Goal: Navigation & Orientation: Find specific page/section

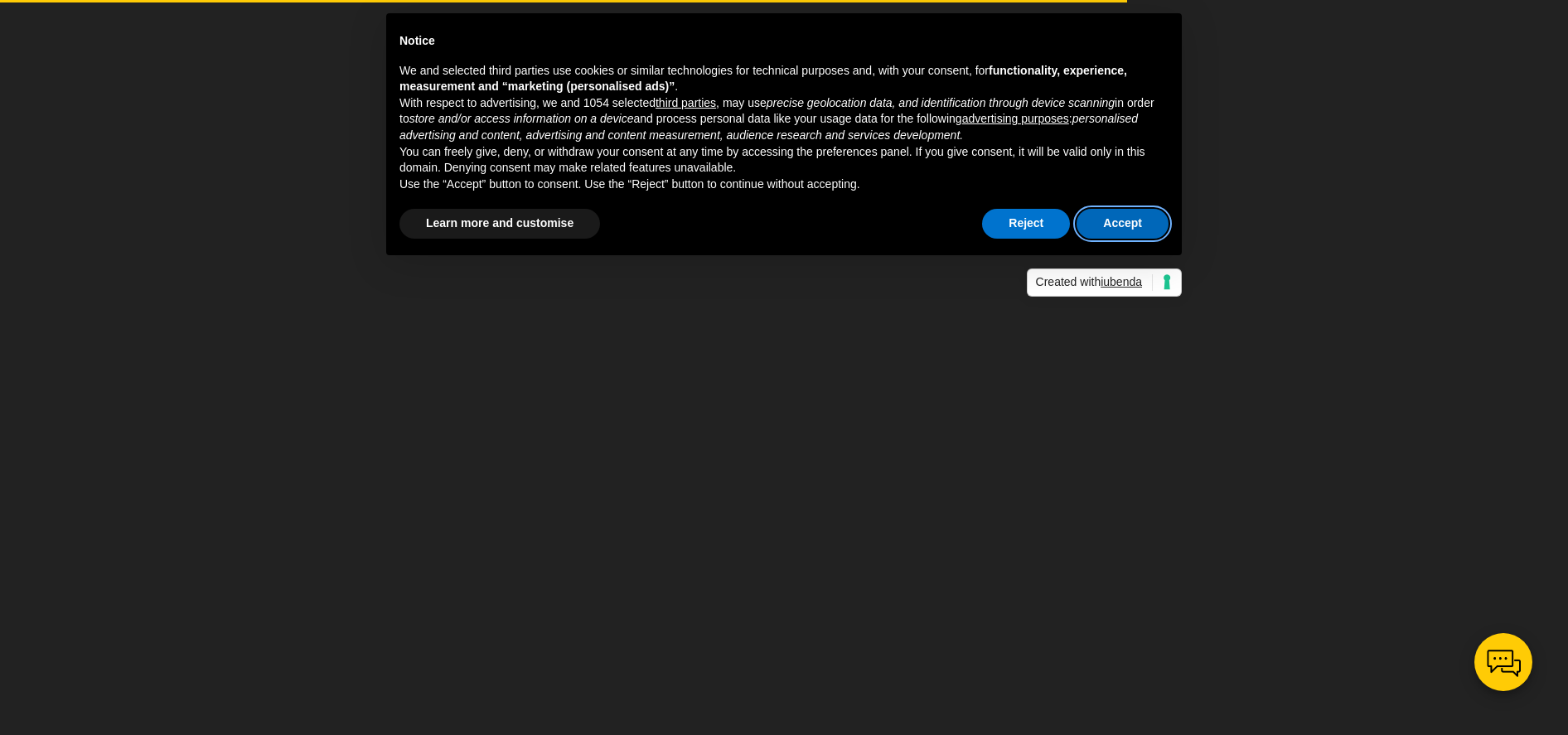
click at [1116, 223] on button "Accept" at bounding box center [1123, 224] width 92 height 30
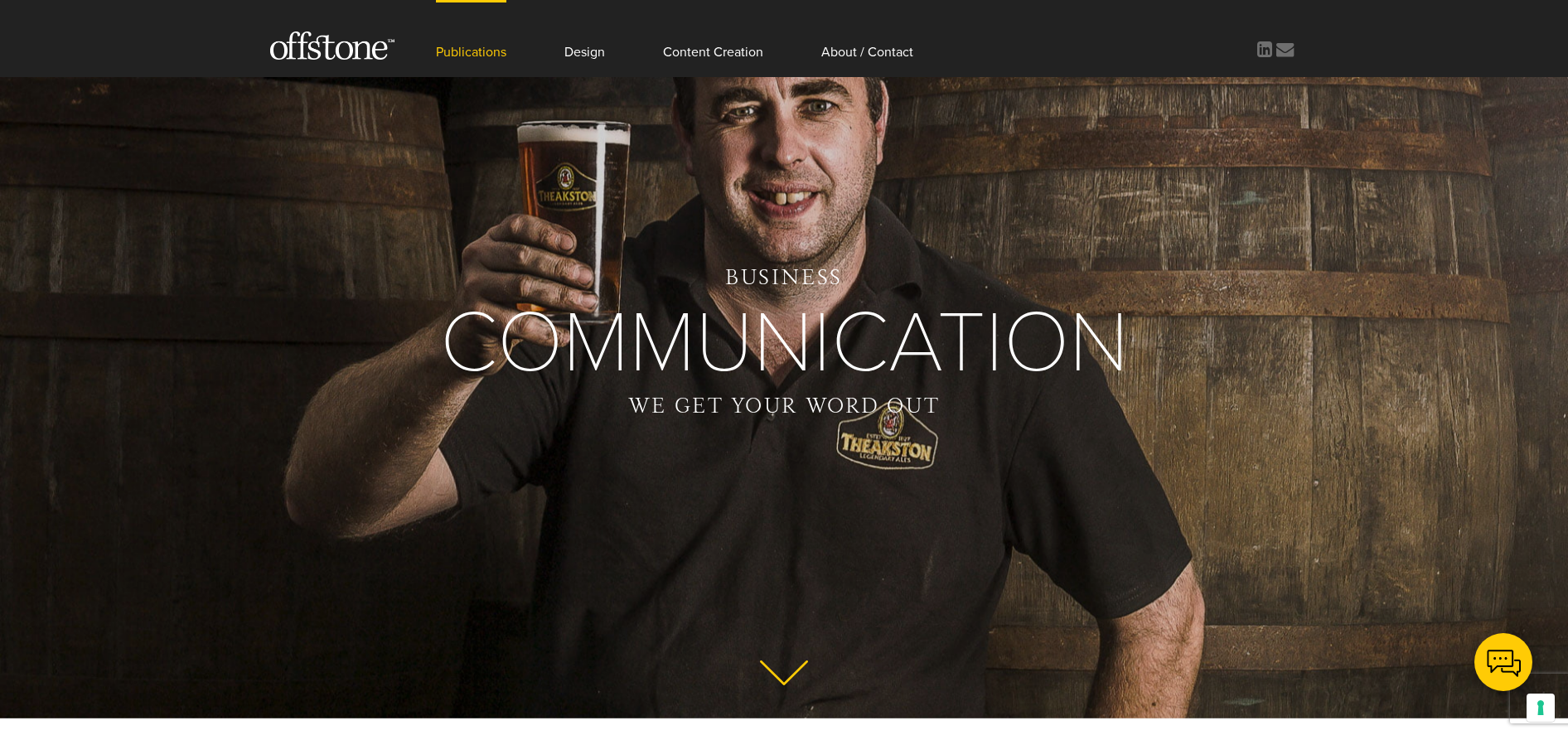
click at [483, 51] on link "Publications" at bounding box center [471, 39] width 70 height 77
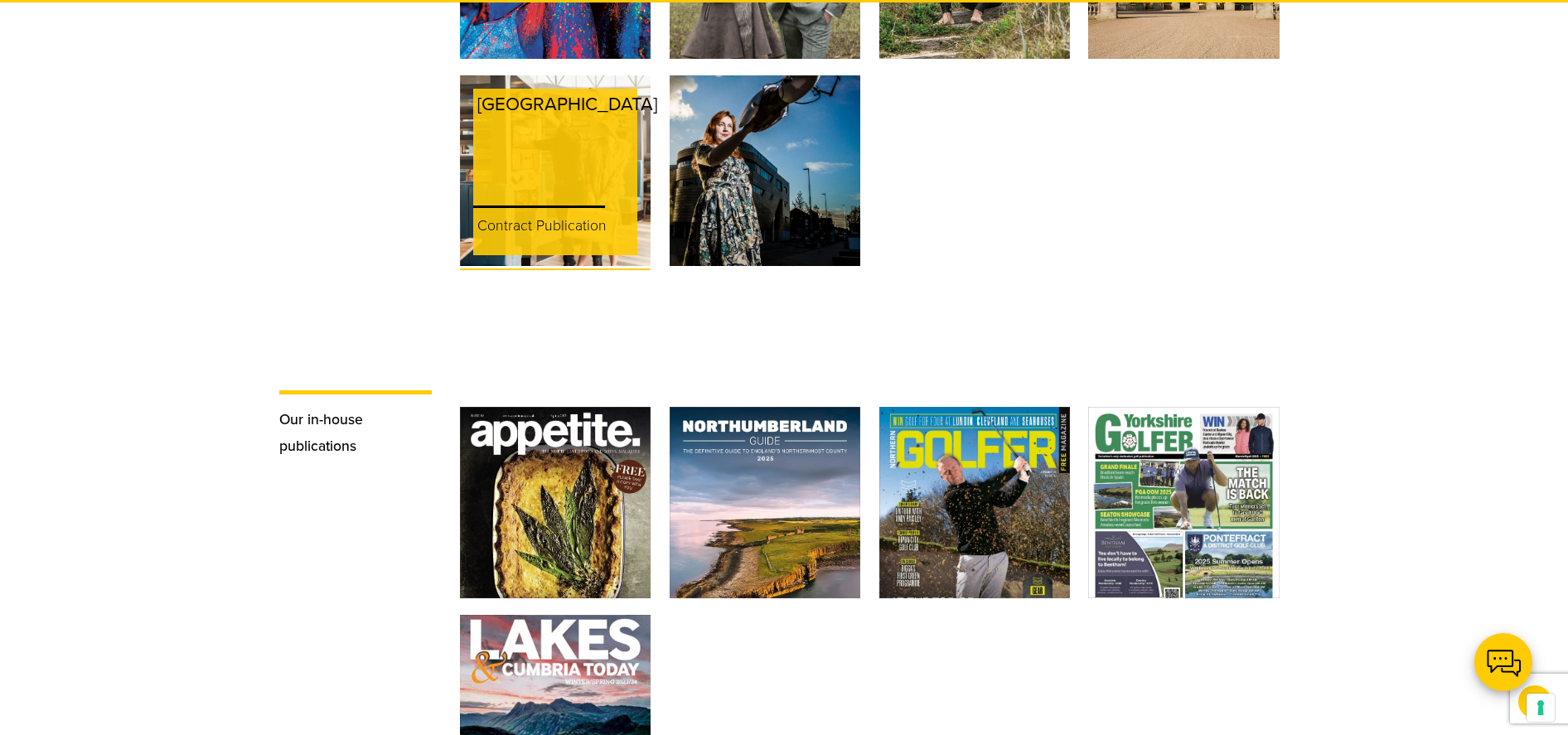
scroll to position [2441, 0]
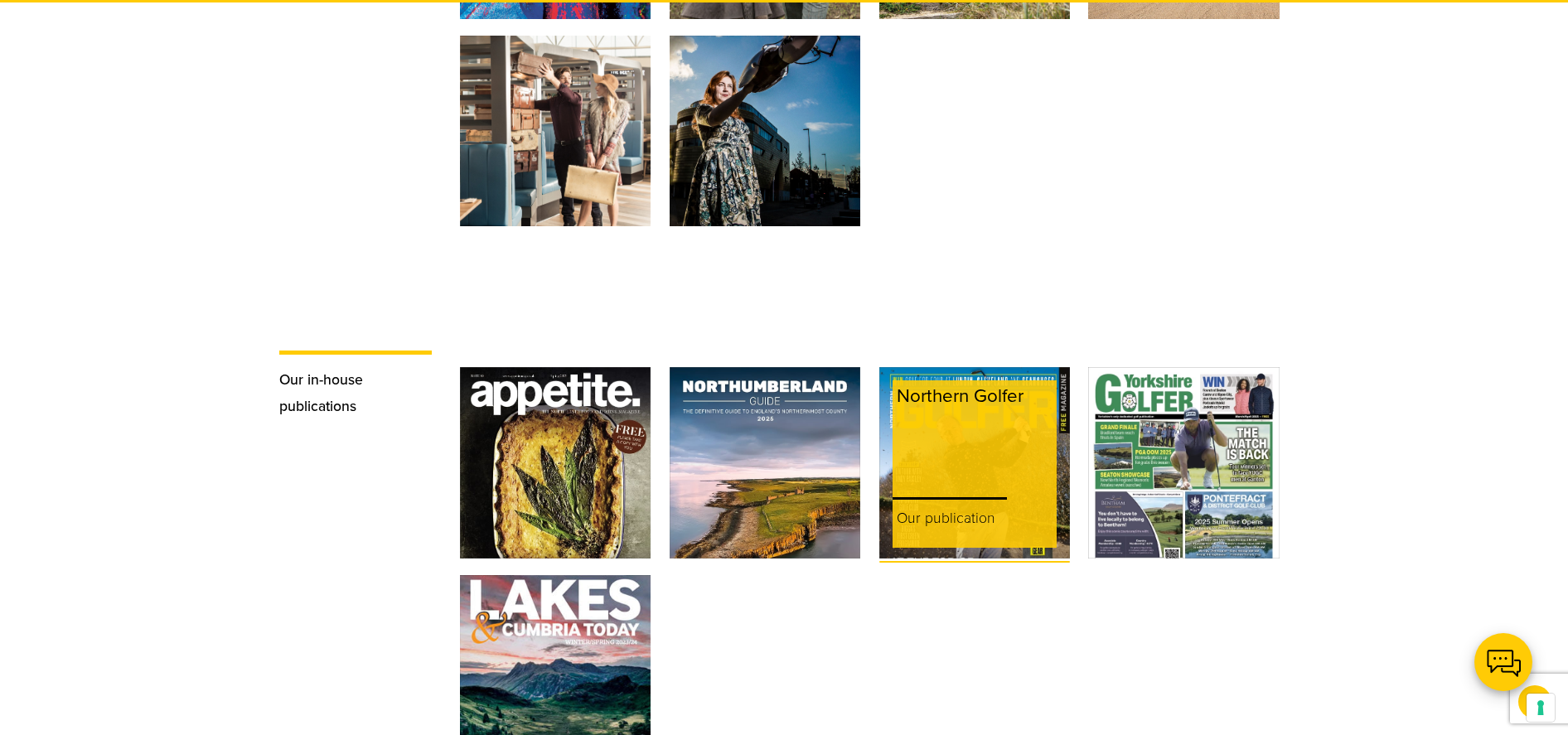
click at [985, 401] on div "Northern Golfer" at bounding box center [975, 434] width 164 height 108
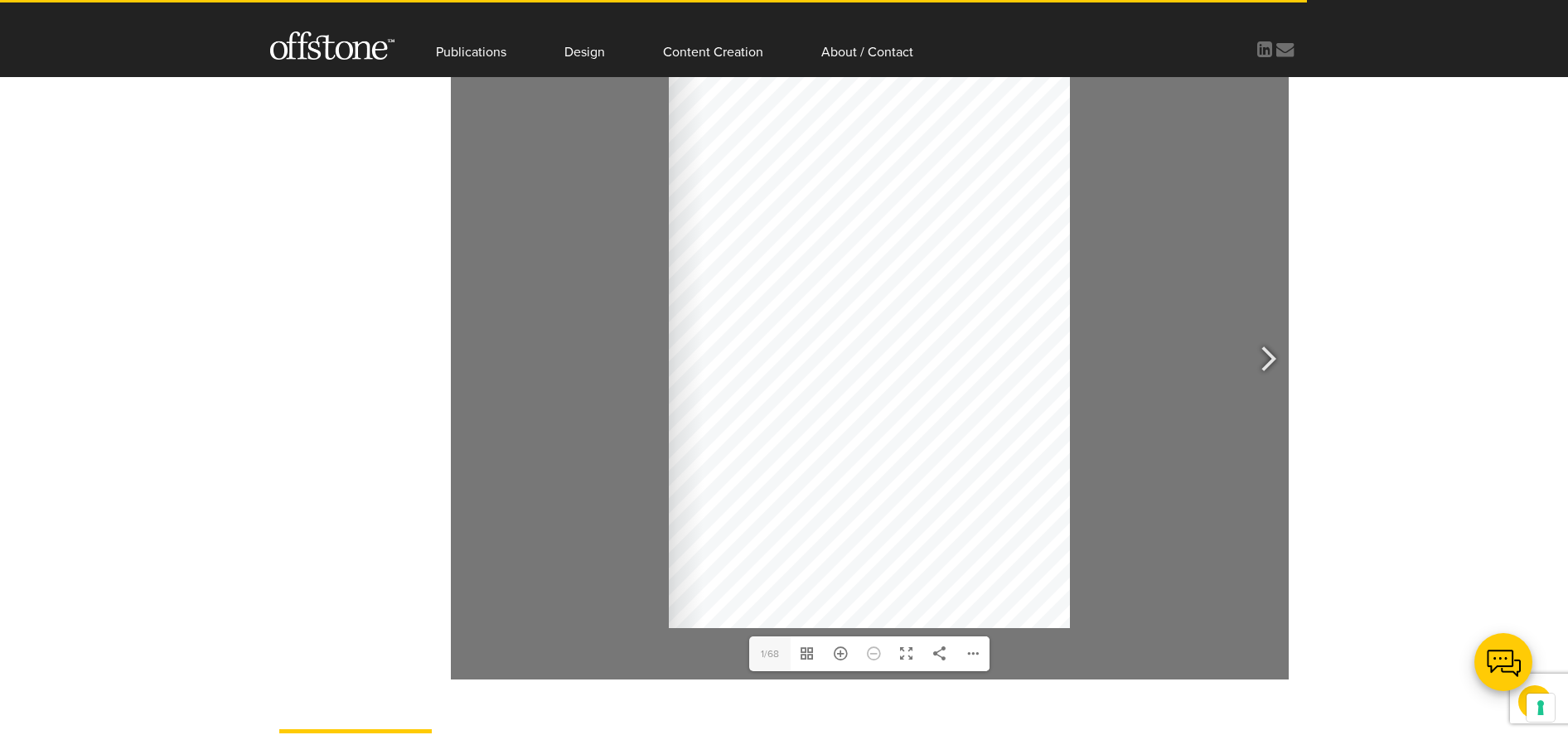
scroll to position [1157, 0]
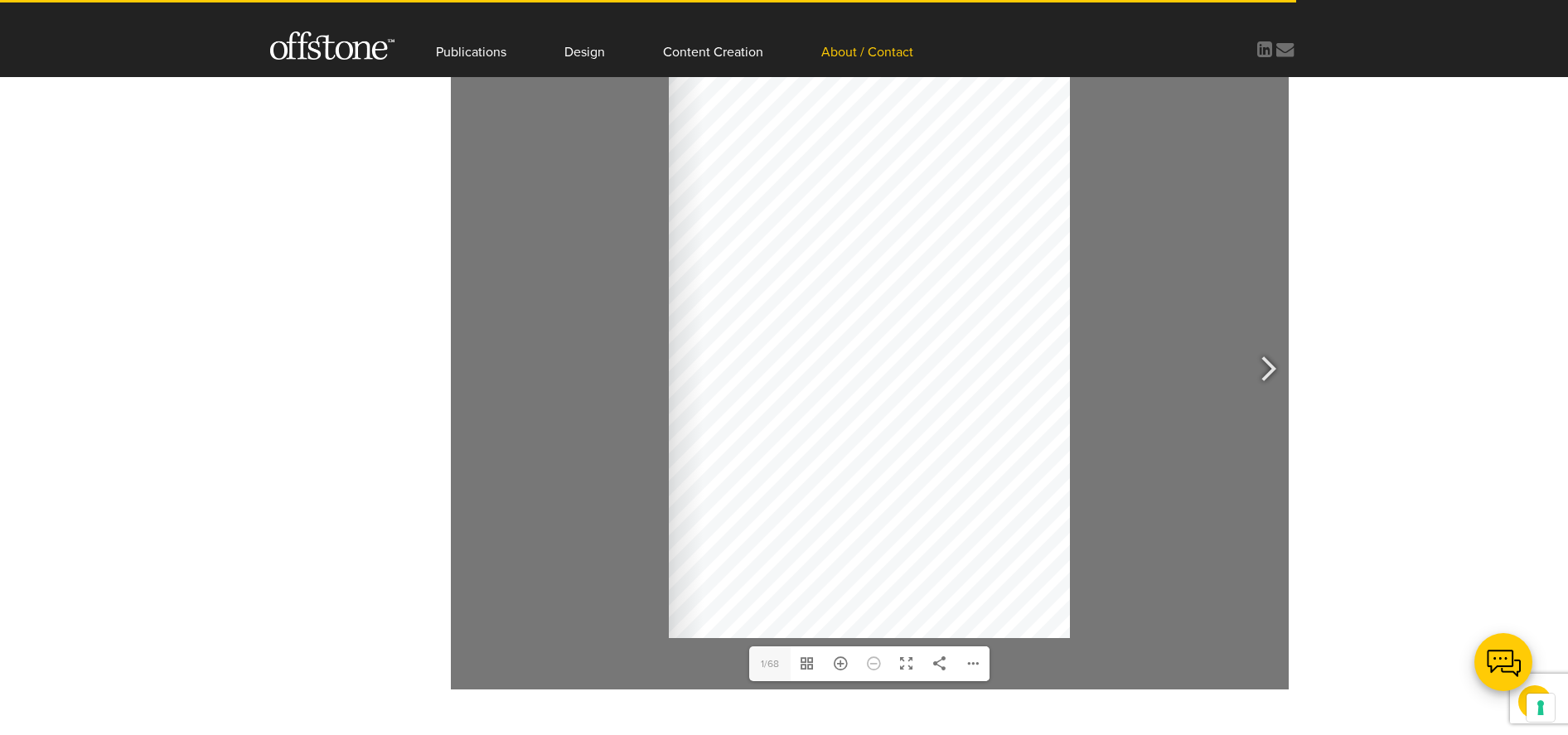
click at [844, 53] on link "About / Contact" at bounding box center [868, 39] width 92 height 77
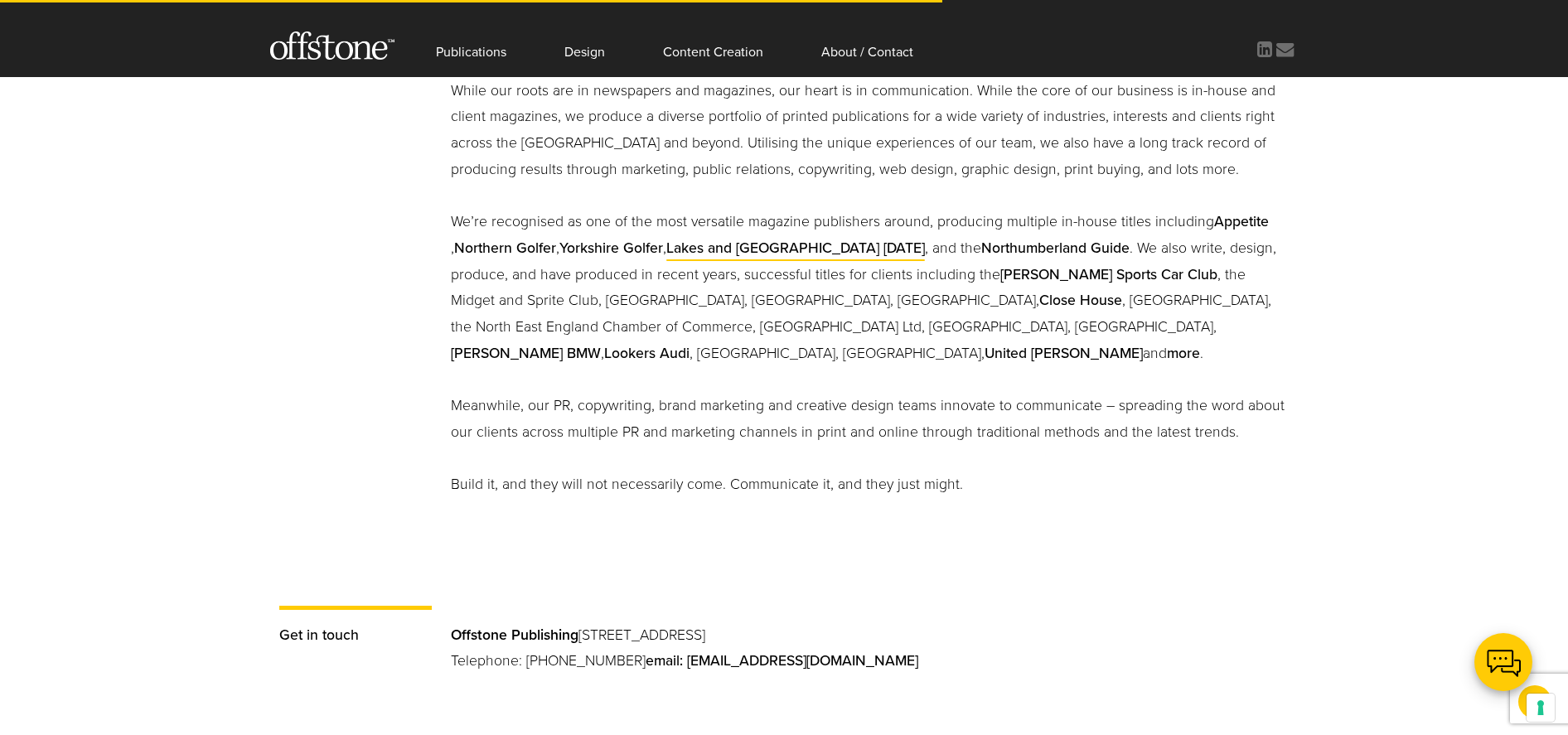
scroll to position [808, 0]
click at [506, 244] on link "Northern Golfer" at bounding box center [506, 248] width 102 height 18
